Goal: Task Accomplishment & Management: Manage account settings

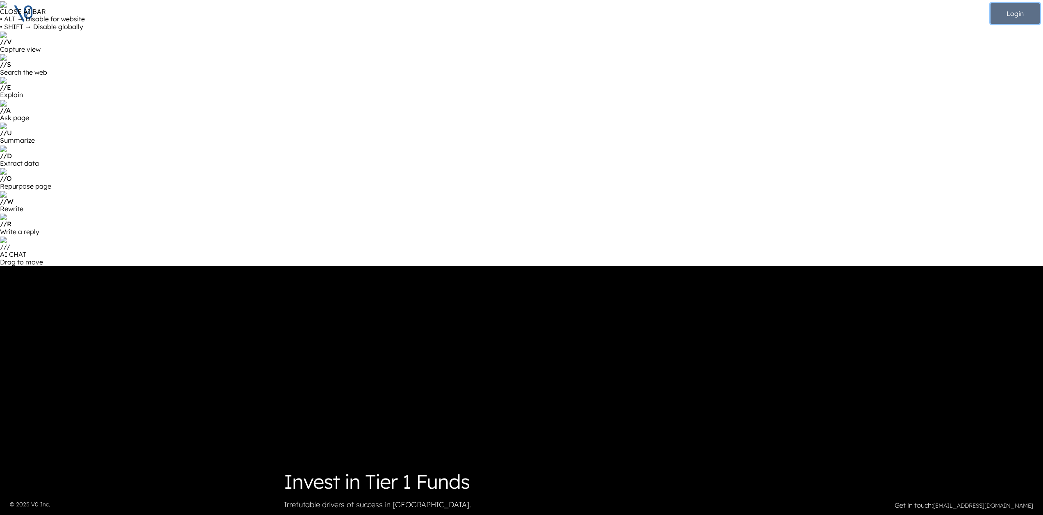
click at [1008, 6] on button "Login" at bounding box center [1014, 13] width 49 height 20
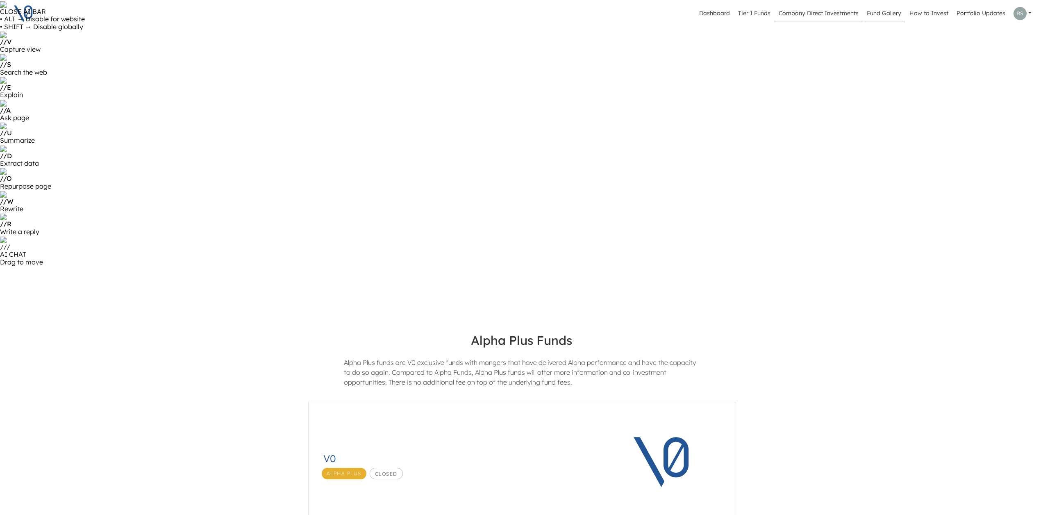
click at [813, 17] on link "Company Direct Investments" at bounding box center [818, 14] width 86 height 16
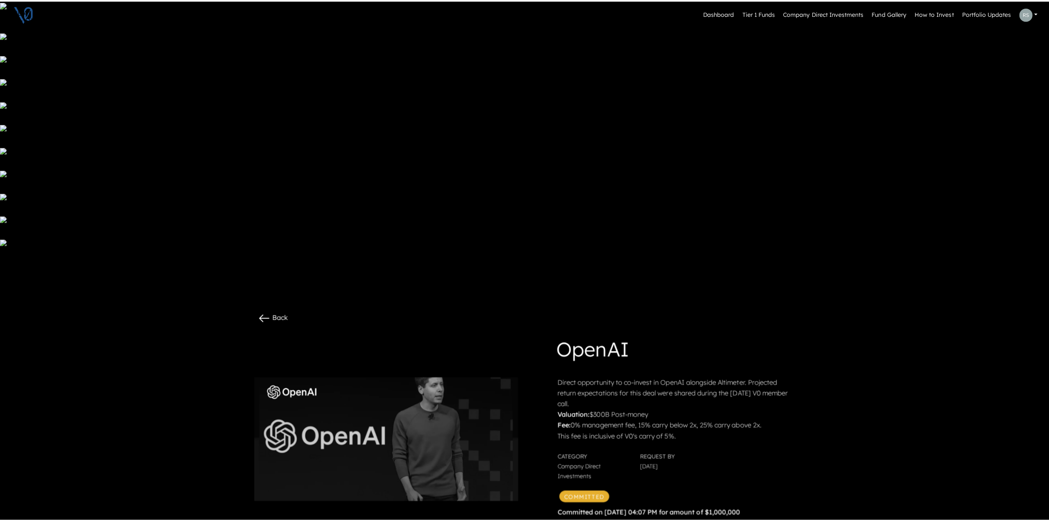
scroll to position [82, 0]
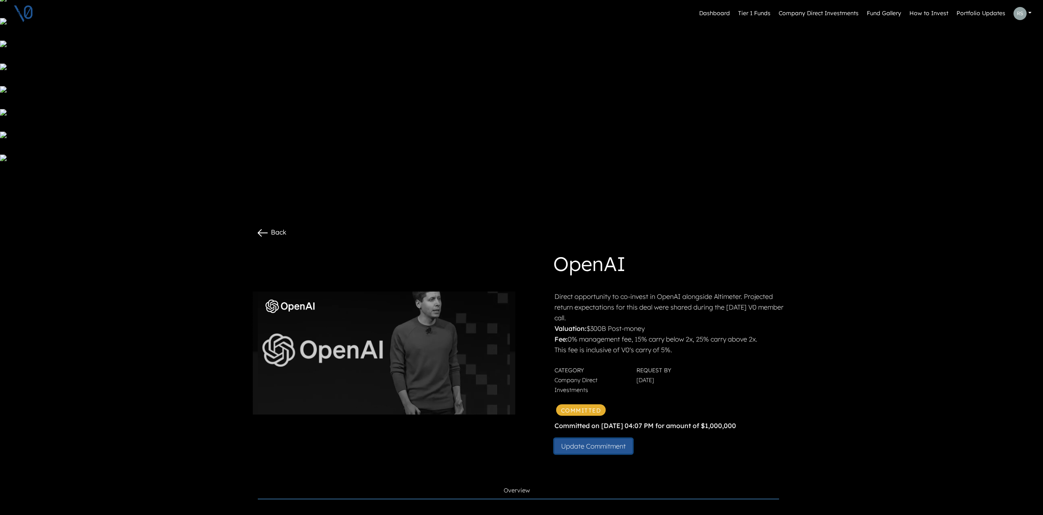
click at [604, 438] on button "Update Commitment" at bounding box center [593, 445] width 78 height 15
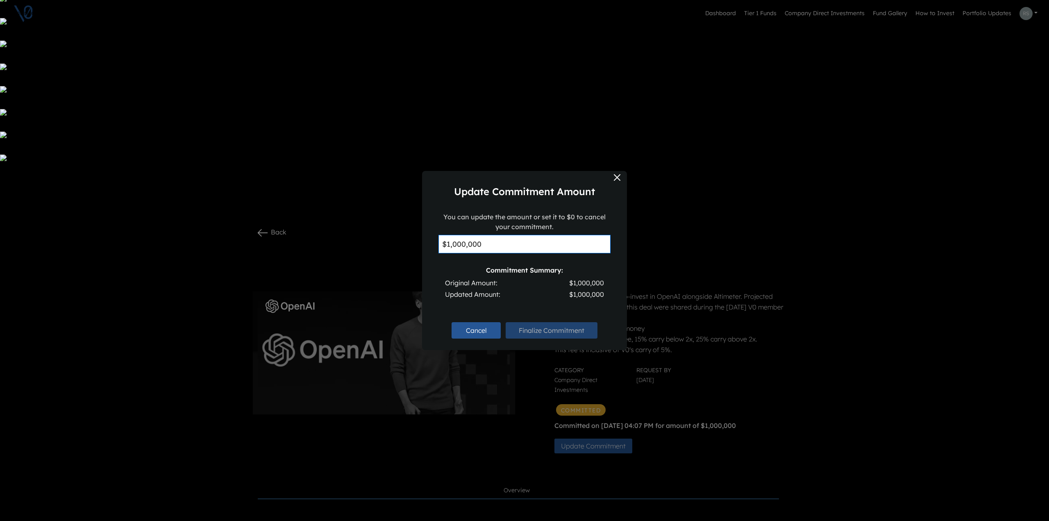
drag, startPoint x: 397, startPoint y: 239, endPoint x: 379, endPoint y: 238, distance: 17.7
click at [379, 238] on div "Update Commitment Amount You can update the amount or set it to $0 to cancel yo…" at bounding box center [524, 260] width 1049 height 521
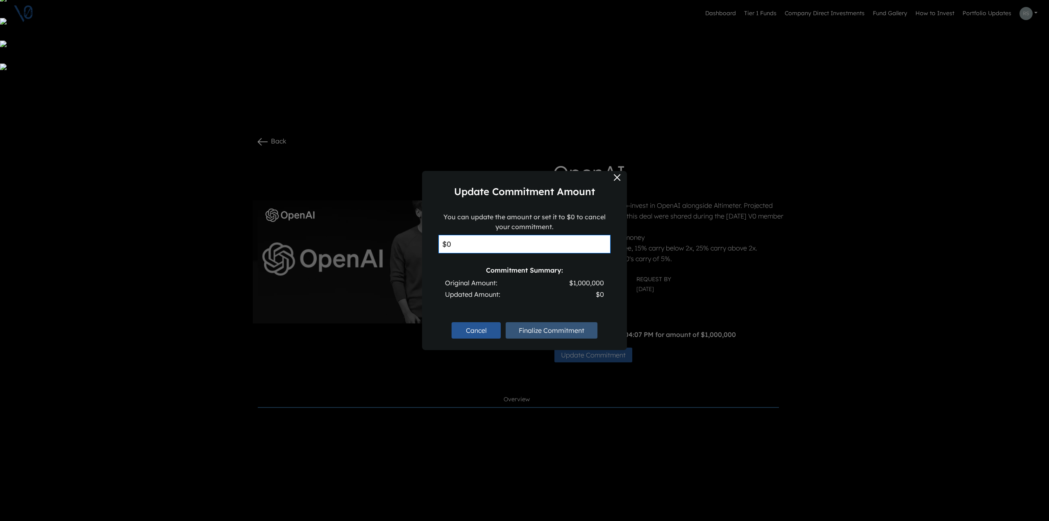
type input "$0"
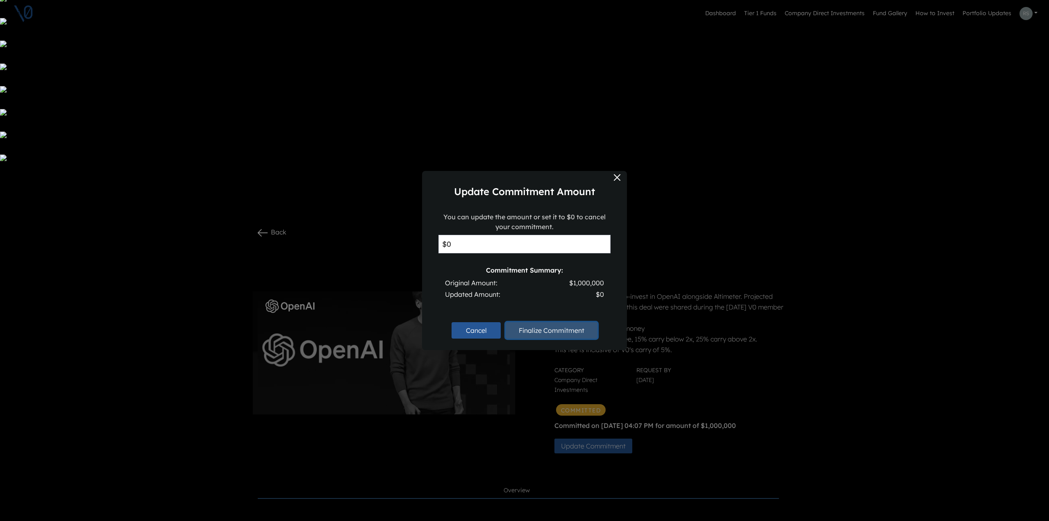
click at [547, 324] on button "Finalize Commitment" at bounding box center [552, 330] width 92 height 16
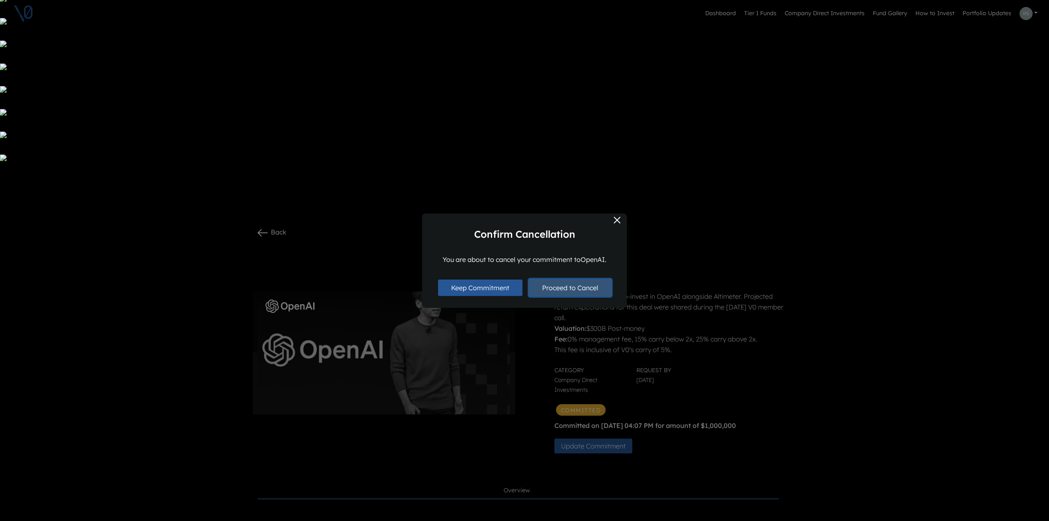
click at [554, 291] on button "Proceed to Cancel" at bounding box center [570, 287] width 82 height 17
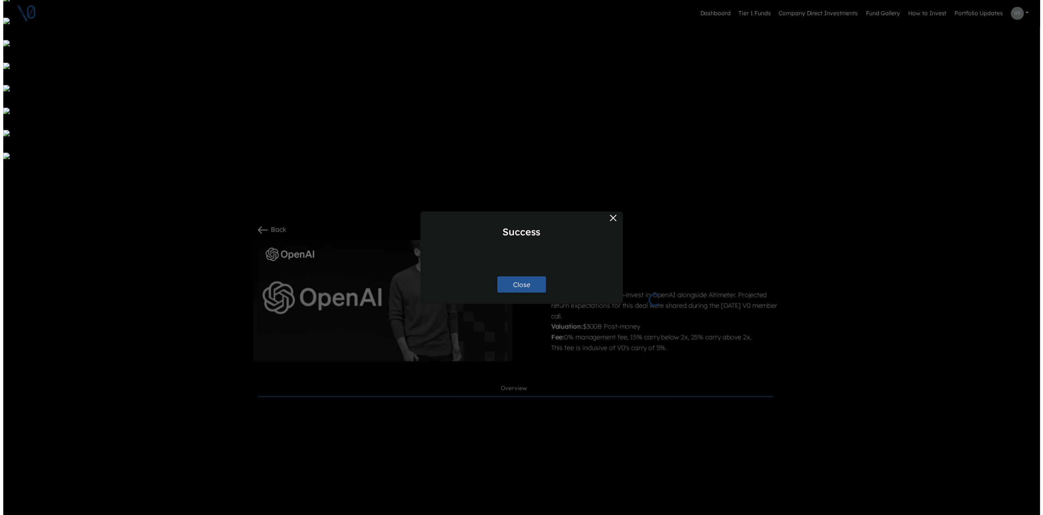
scroll to position [33, 0]
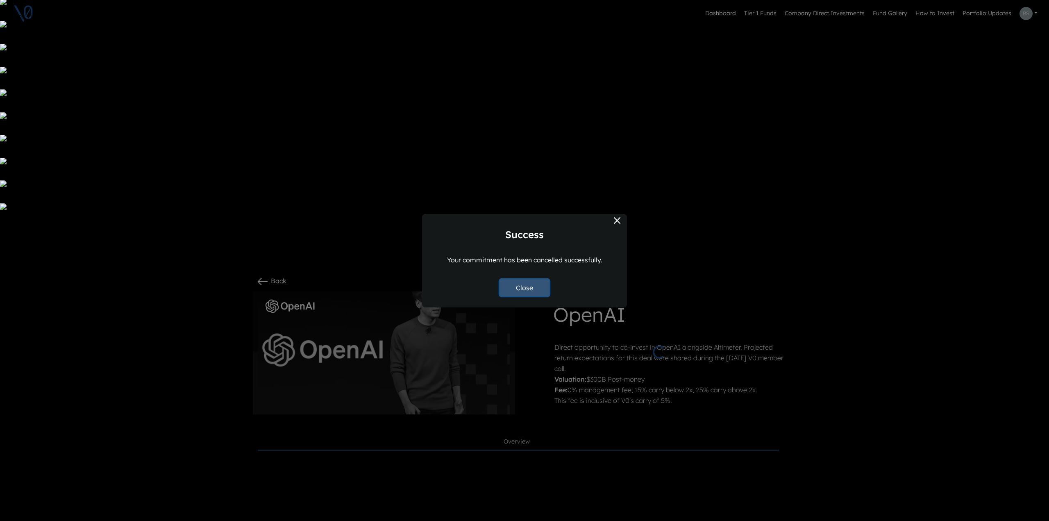
click at [529, 285] on button "Close" at bounding box center [524, 287] width 49 height 16
